Goal: Information Seeking & Learning: Learn about a topic

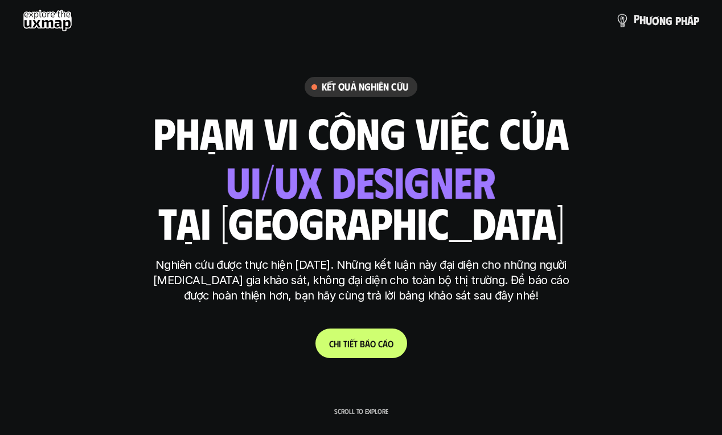
click at [639, 24] on p "p h ư ơ n g p h á p" at bounding box center [667, 20] width 66 height 13
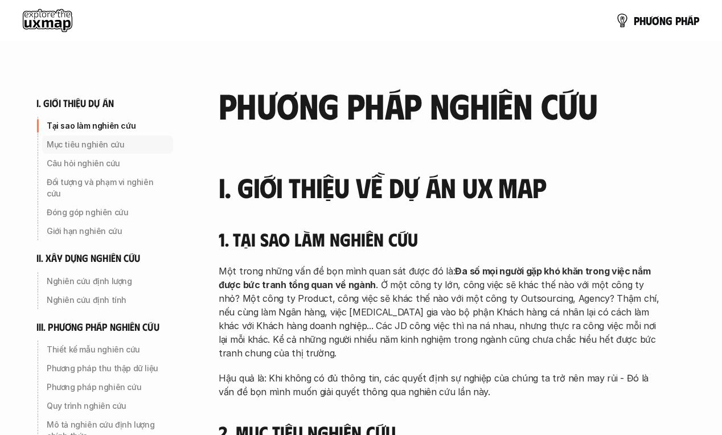
click at [111, 141] on p "Mục tiêu nghiên cứu" at bounding box center [108, 144] width 122 height 11
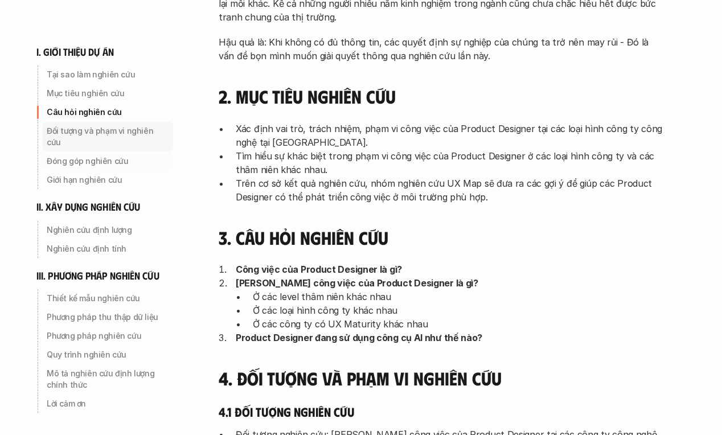
click at [103, 119] on div "Câu hỏi nghiên cứu" at bounding box center [107, 112] width 131 height 18
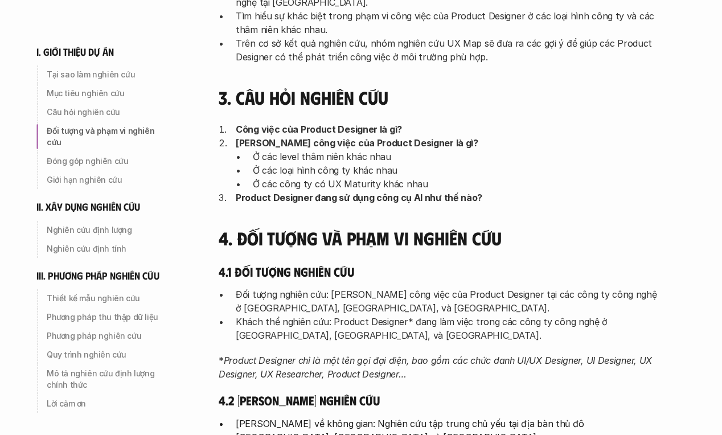
click at [103, 124] on div "Đối tượng và phạm vi nghiên cứu" at bounding box center [107, 137] width 131 height 30
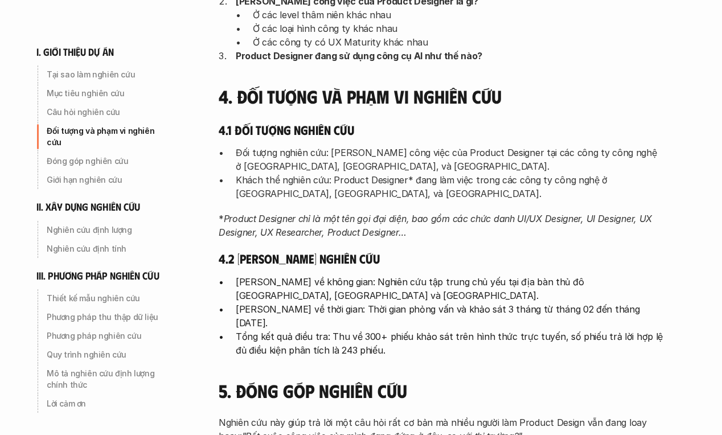
click at [104, 138] on div "Đối tượng và phạm vi nghiên cứu" at bounding box center [107, 137] width 131 height 30
click at [103, 156] on p "Đóng góp nghiên cứu" at bounding box center [108, 161] width 122 height 11
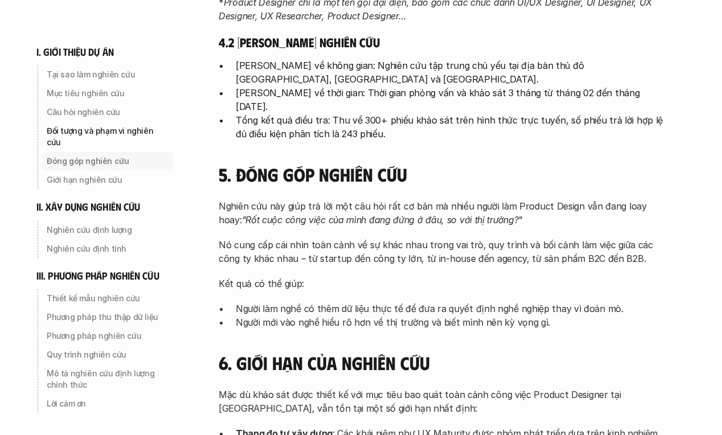
click at [103, 158] on div "Đóng góp nghiên cứu" at bounding box center [107, 161] width 131 height 18
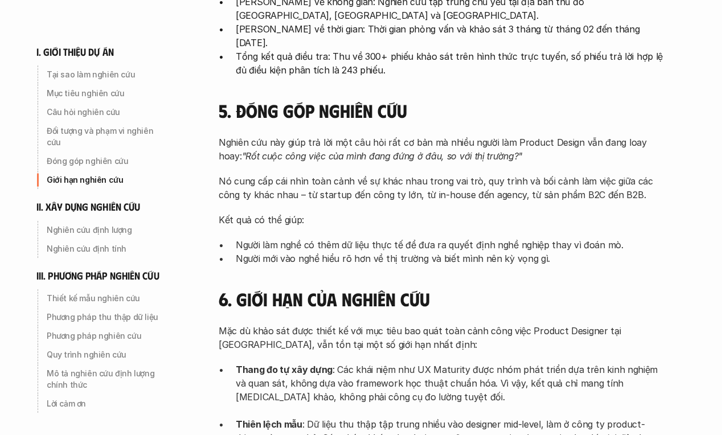
click at [103, 174] on p "Giới hạn nghiên cứu" at bounding box center [108, 179] width 122 height 11
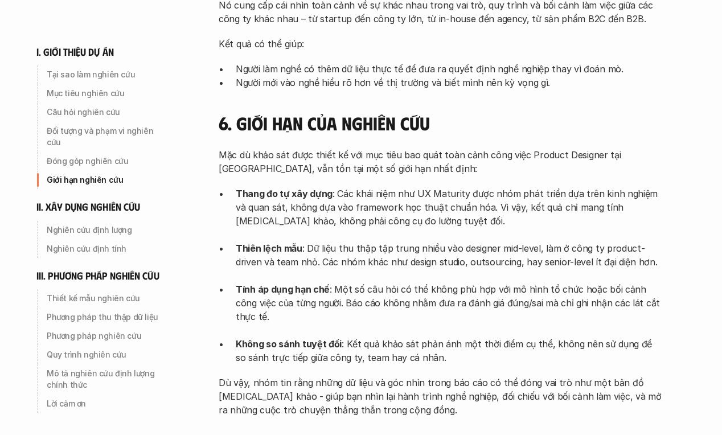
scroll to position [1087, 0]
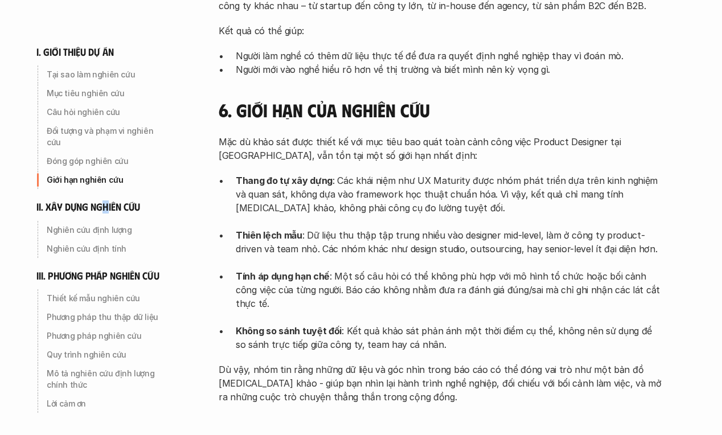
click at [107, 201] on h6 "ii. xây dựng nghiên cứu" at bounding box center [88, 207] width 104 height 13
click at [103, 224] on p "Nghiên cứu định lượng" at bounding box center [108, 229] width 122 height 11
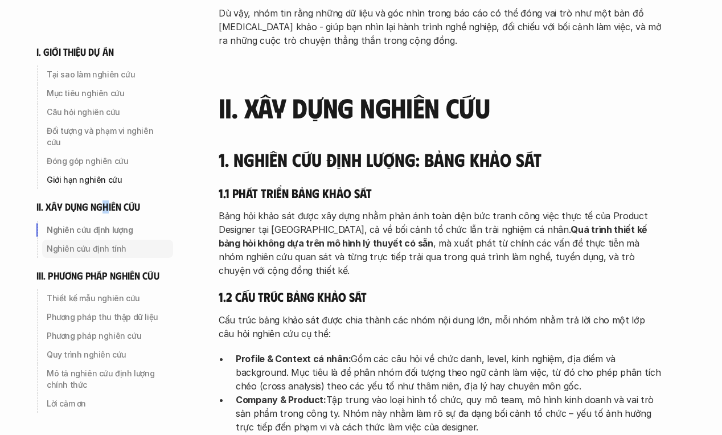
click at [101, 243] on p "Nghiên cứu định tính" at bounding box center [108, 248] width 122 height 11
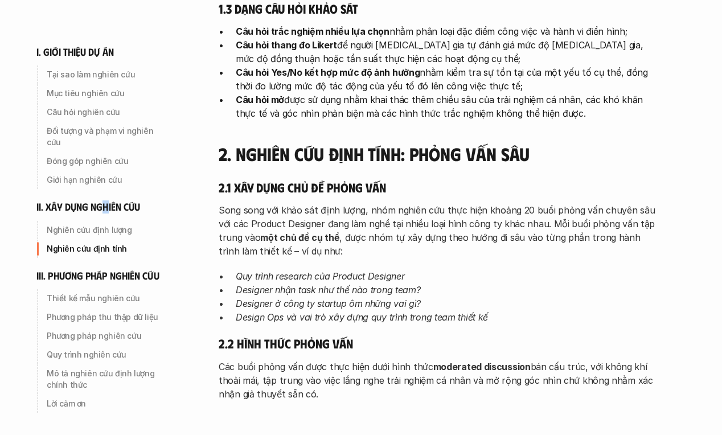
scroll to position [2163, 0]
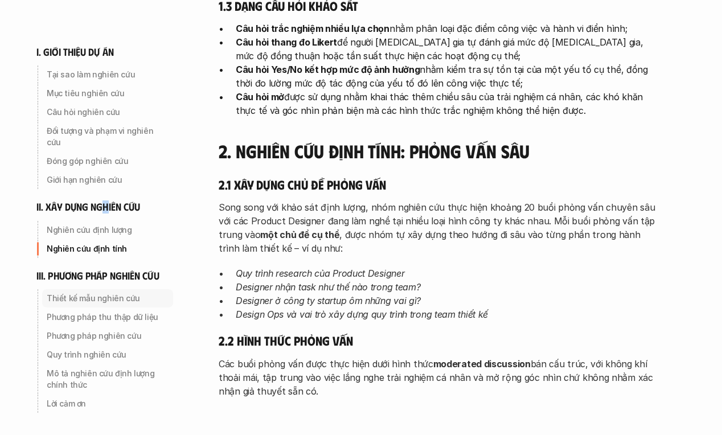
click at [88, 293] on p "Thiết kế mẫu nghiên cứu" at bounding box center [108, 298] width 122 height 11
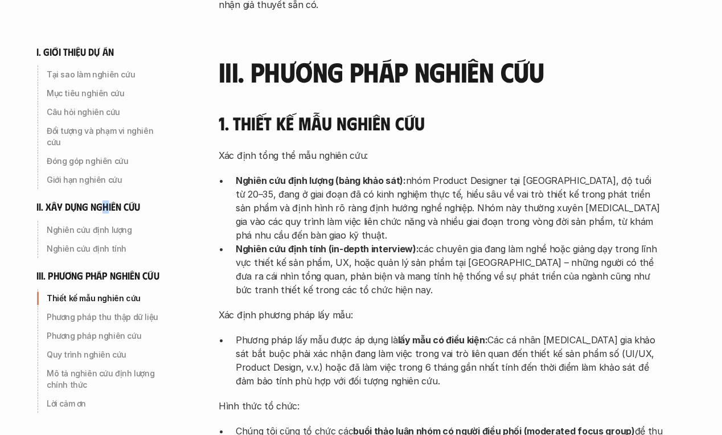
scroll to position [2552, 0]
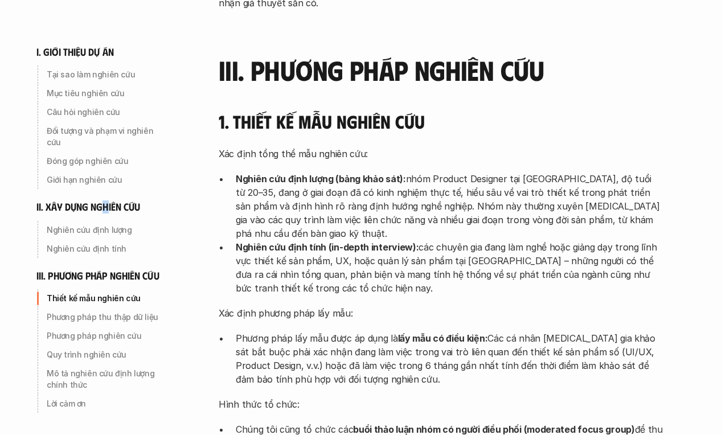
click at [91, 293] on p "Thiết kế mẫu nghiên cứu" at bounding box center [108, 298] width 122 height 11
click at [90, 315] on div "Thiết kế mẫu nghiên cứu Phương pháp thu thập dữ liệu Phương pháp nghiên cứu Quy…" at bounding box center [104, 351] width 137 height 124
click at [90, 312] on p "Phương pháp thu thập dữ liệu" at bounding box center [108, 317] width 122 height 11
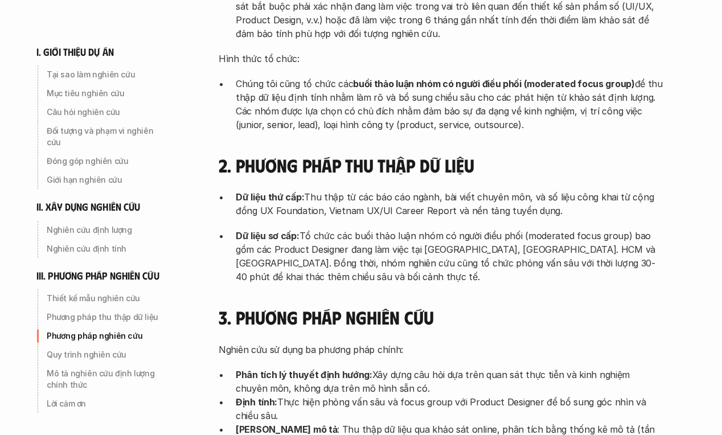
click at [88, 330] on p "Phương pháp nghiên cứu" at bounding box center [108, 335] width 122 height 11
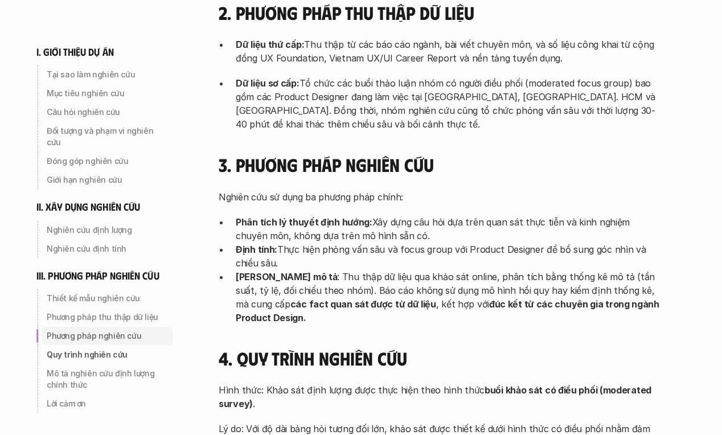
click at [85, 312] on p "Phương pháp thu thập dữ liệu" at bounding box center [108, 317] width 122 height 11
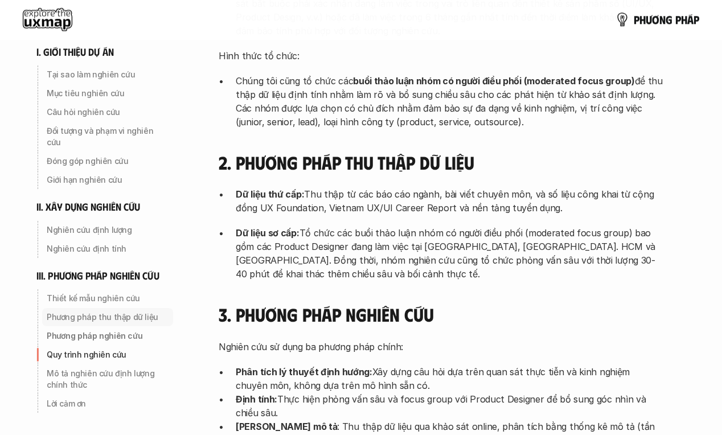
scroll to position [2897, 0]
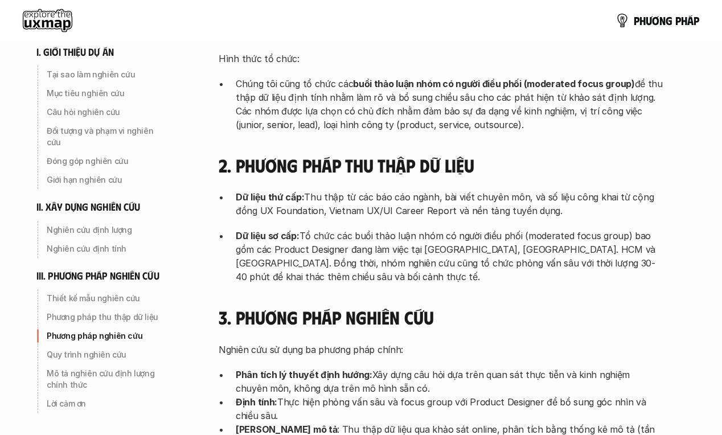
click at [51, 23] on use at bounding box center [48, 20] width 50 height 23
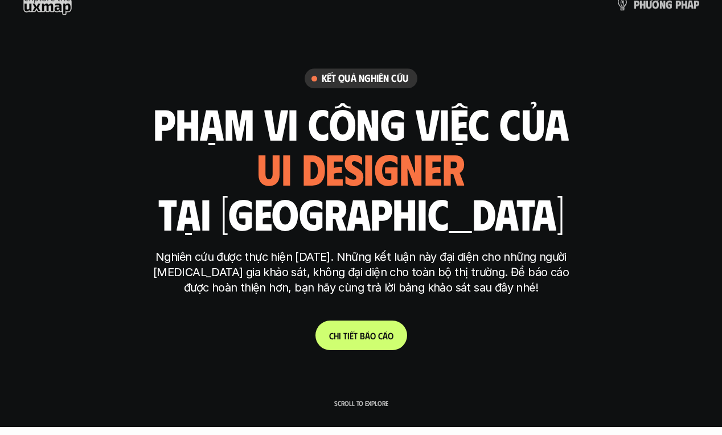
scroll to position [191, 0]
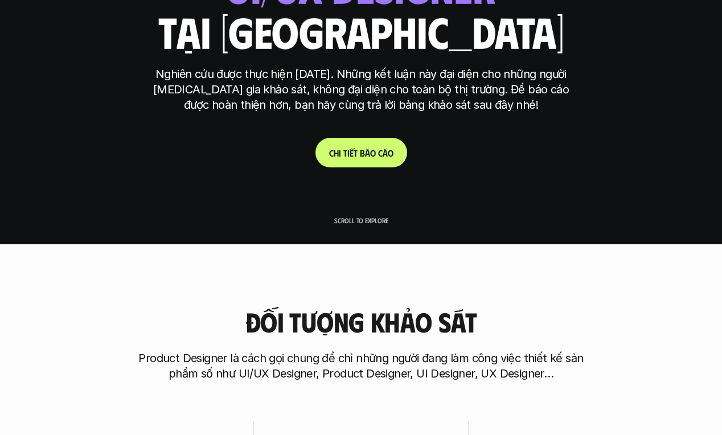
click at [346, 160] on link "C h i t i ế t b á o c á o" at bounding box center [362, 153] width 92 height 30
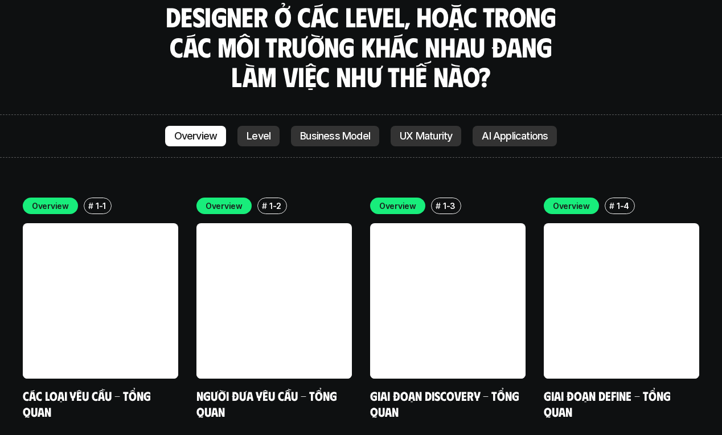
scroll to position [3169, 0]
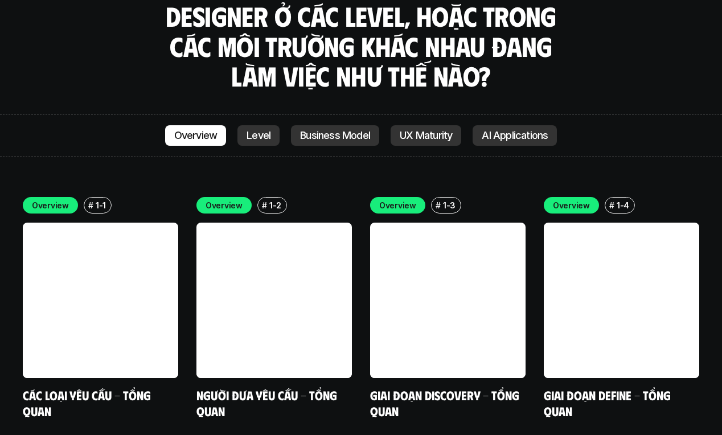
click at [194, 180] on div "Overview # 1-1 Các loại yêu cầu - Tổng quan Overview # 1-2 Người đưa yêu cầu - …" at bounding box center [361, 424] width 722 height 489
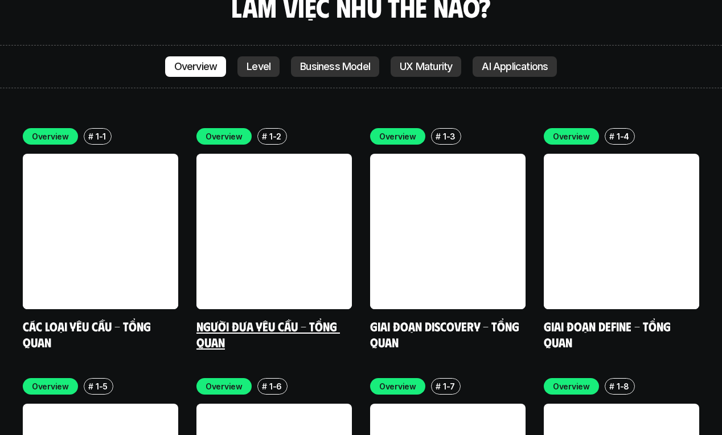
scroll to position [3234, 0]
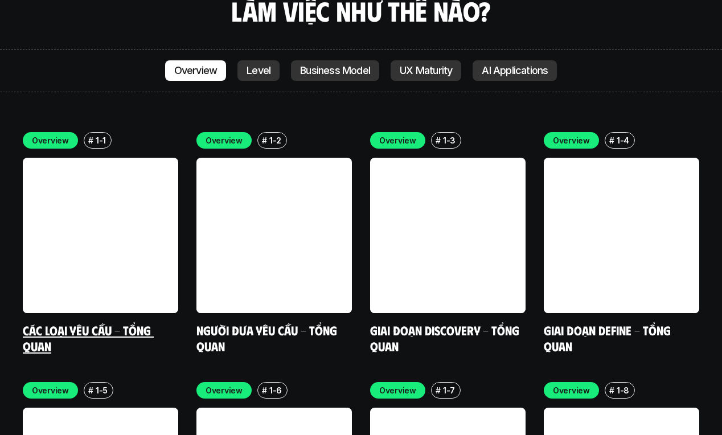
click at [104, 322] on link "Các loại yêu cầu - Tổng quan" at bounding box center [88, 337] width 131 height 31
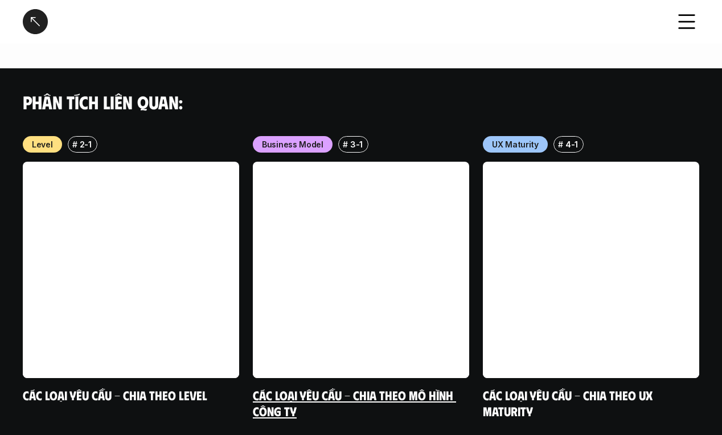
scroll to position [1312, 0]
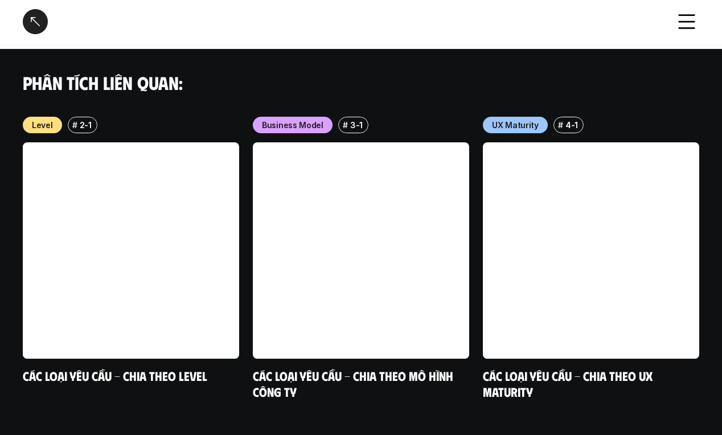
click at [294, 22] on div "Các loại yêu cầu - Tổng quan" at bounding box center [342, 21] width 638 height 25
click at [391, 19] on div "Các loại yêu cầu - Tổng quan" at bounding box center [342, 21] width 638 height 25
